Goal: Complete application form

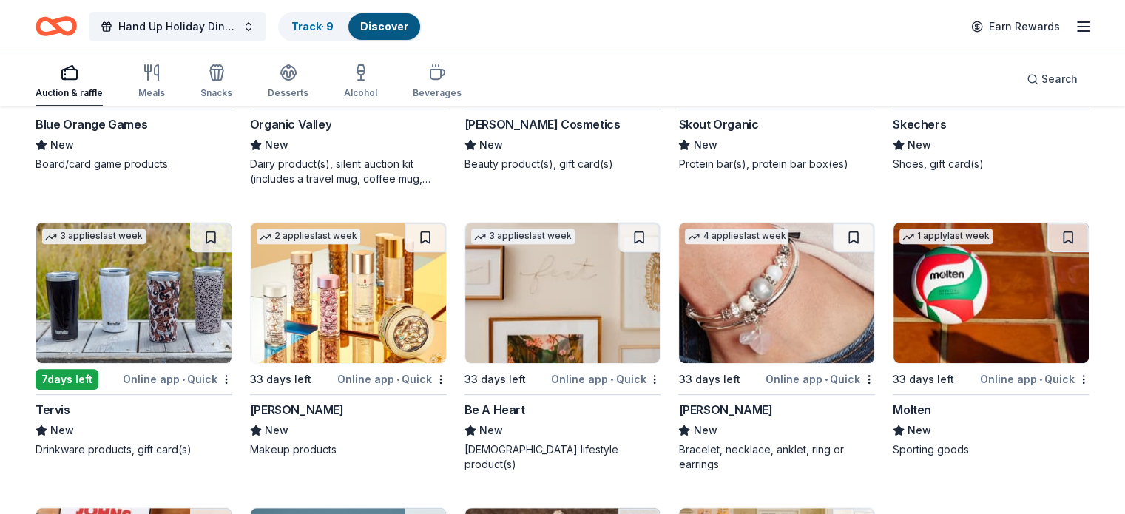
scroll to position [11877, 0]
click at [352, 304] on img at bounding box center [348, 293] width 195 height 141
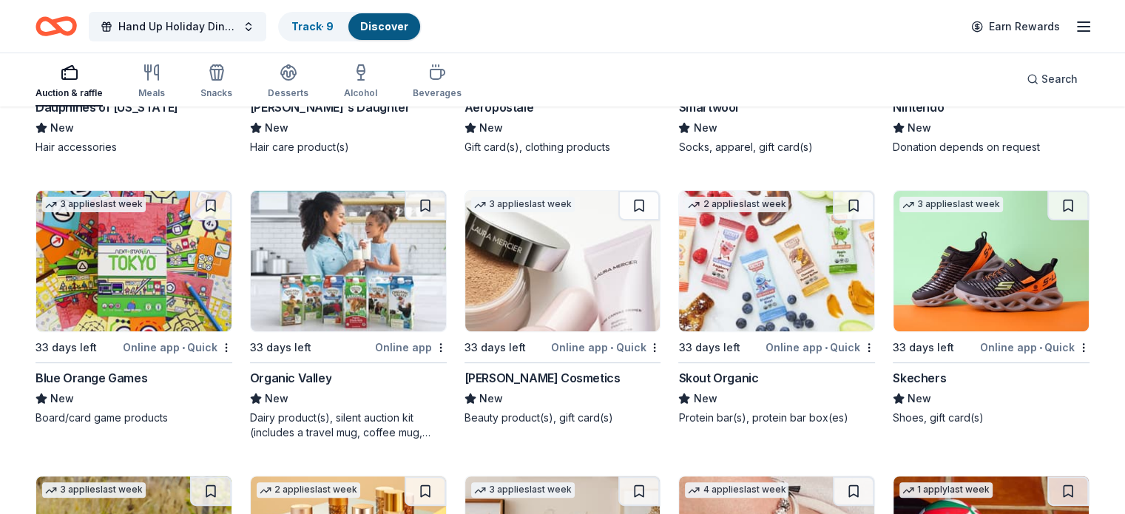
scroll to position [11622, 0]
click at [925, 379] on div "Skechers" at bounding box center [919, 379] width 53 height 18
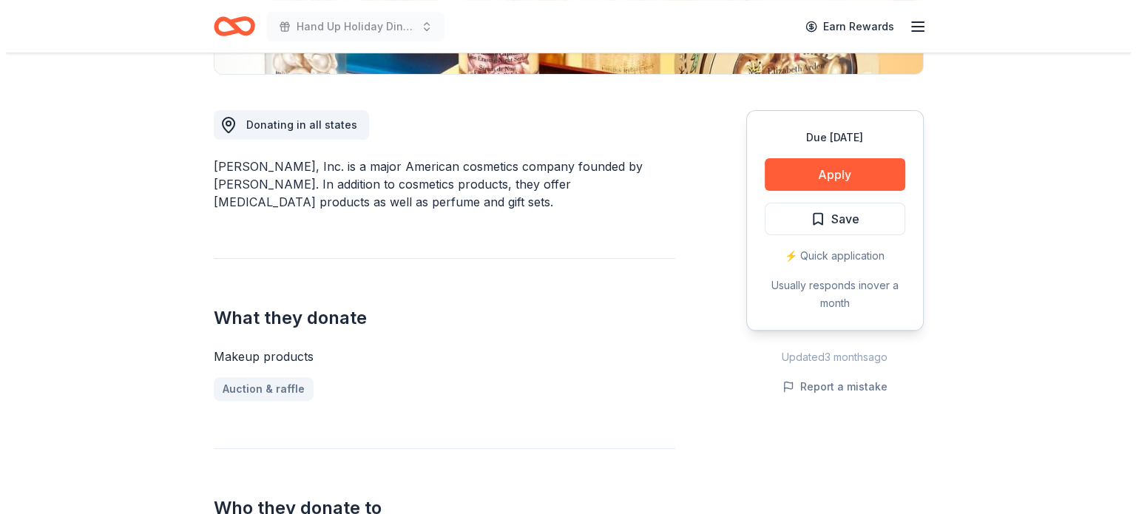
scroll to position [370, 0]
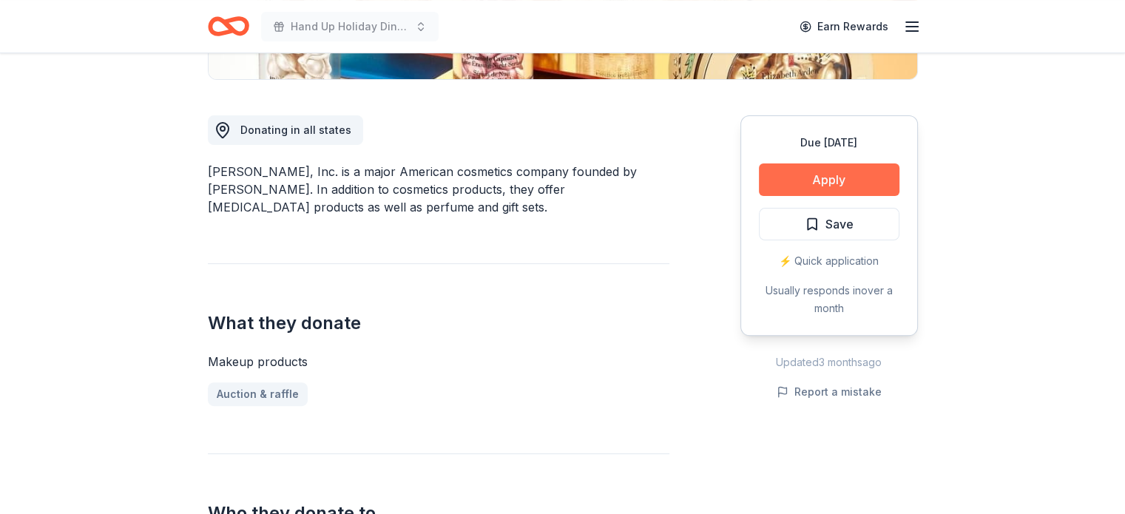
click at [858, 173] on button "Apply" at bounding box center [829, 179] width 141 height 33
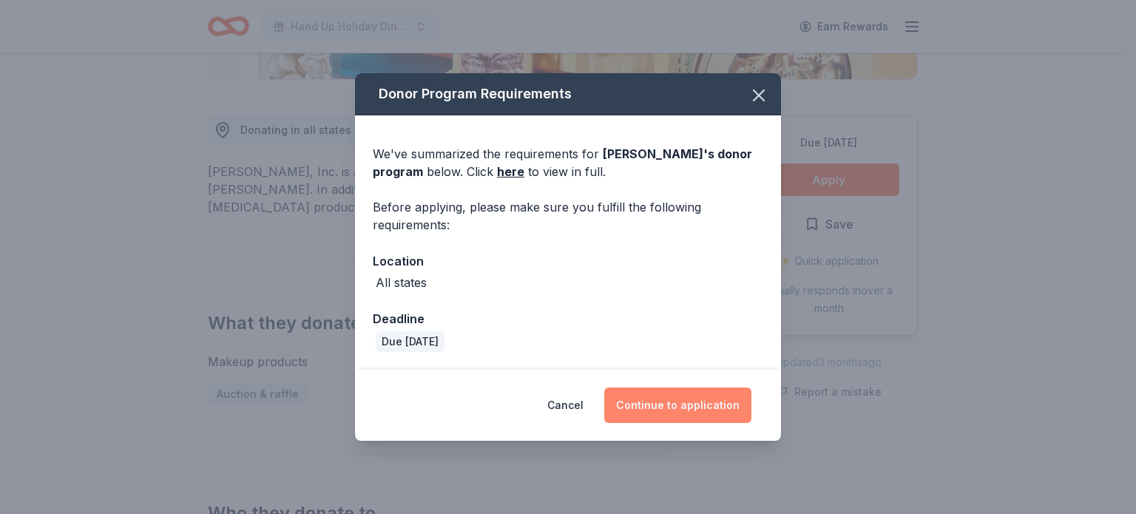
click at [686, 402] on button "Continue to application" at bounding box center [677, 405] width 147 height 35
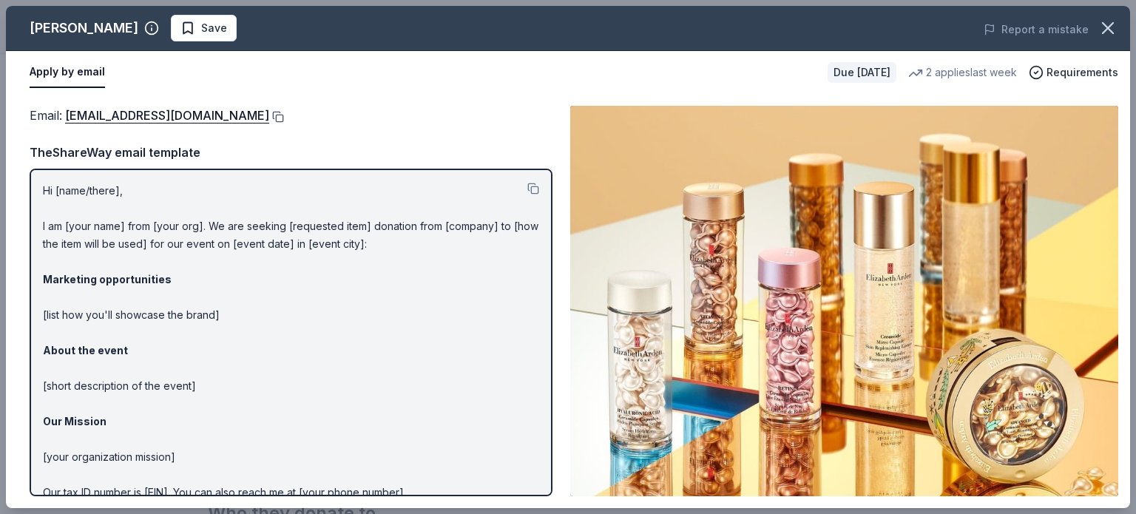
click at [282, 115] on button at bounding box center [276, 117] width 15 height 12
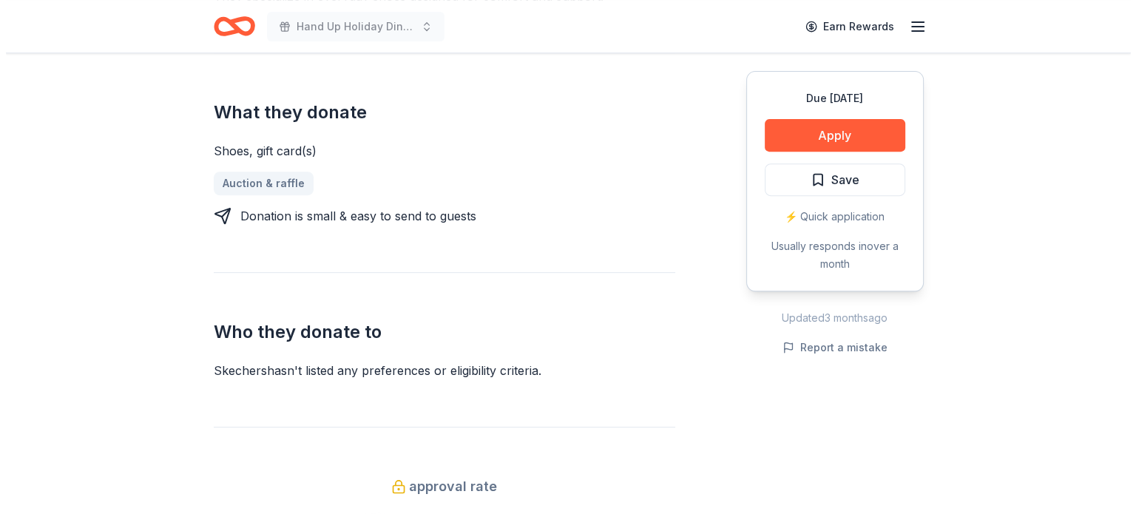
scroll to position [562, 0]
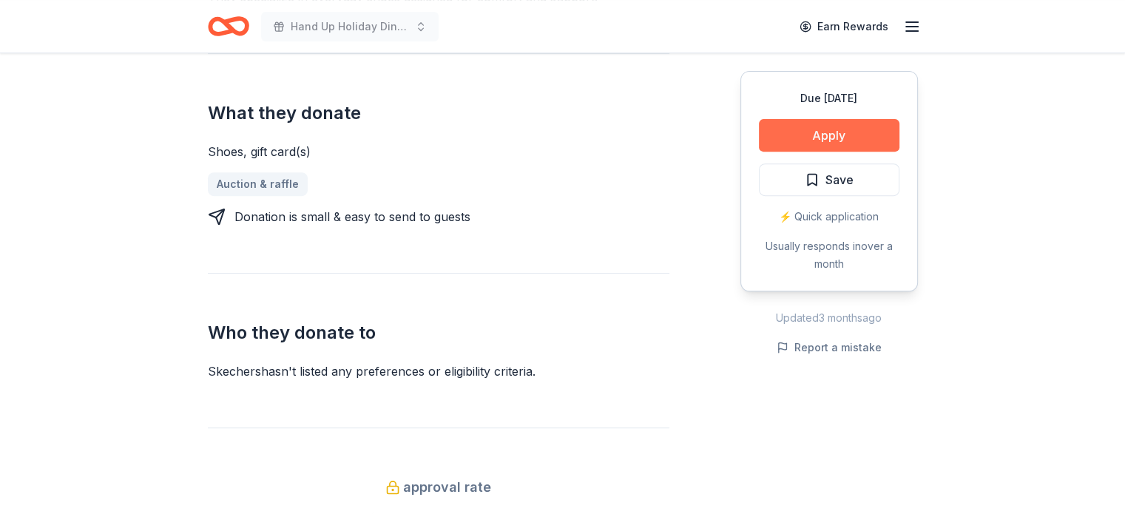
click at [857, 134] on button "Apply" at bounding box center [829, 135] width 141 height 33
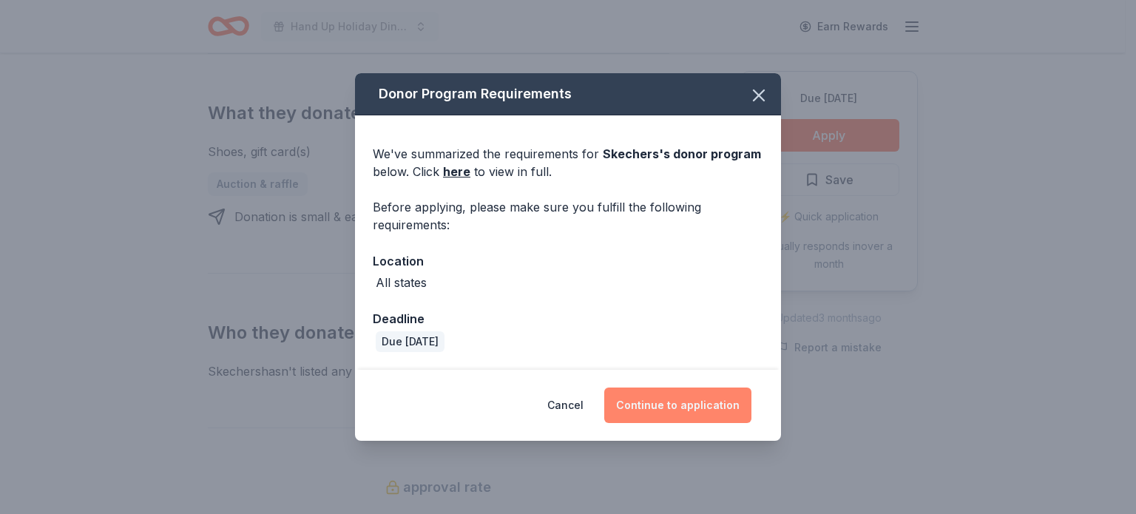
click at [693, 401] on button "Continue to application" at bounding box center [677, 405] width 147 height 35
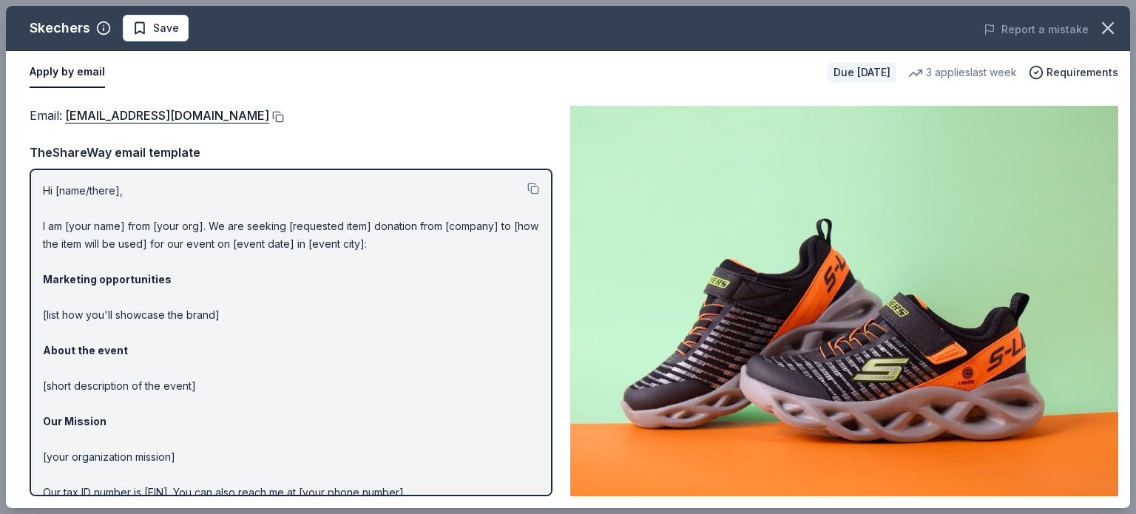
click at [269, 115] on button at bounding box center [276, 117] width 15 height 12
